Goal: Task Accomplishment & Management: Use online tool/utility

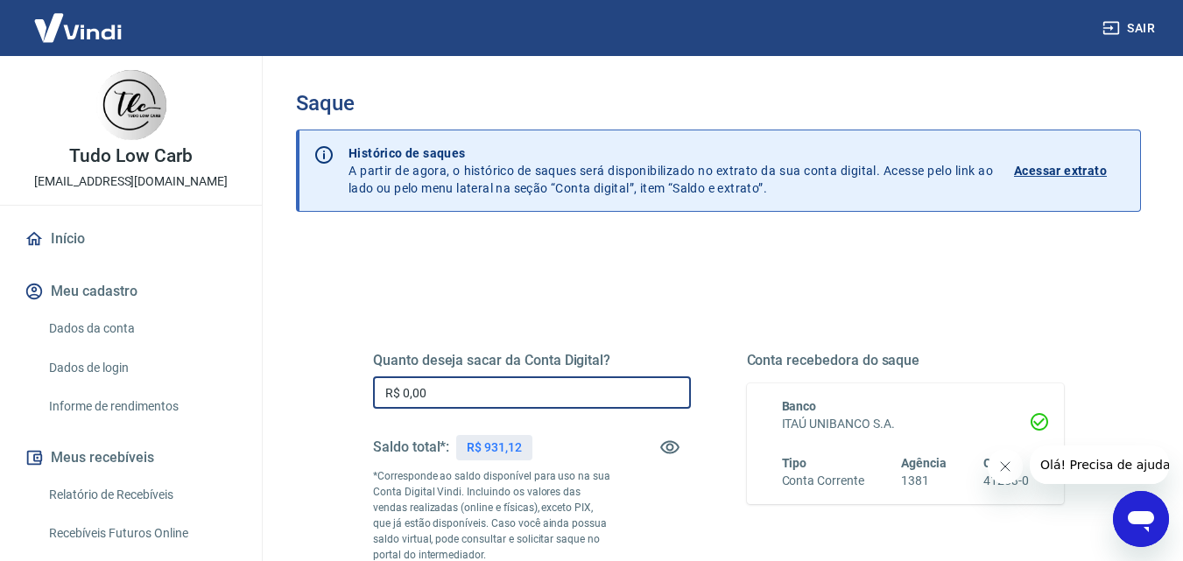
click at [460, 389] on input "R$ 0,00" at bounding box center [532, 393] width 318 height 32
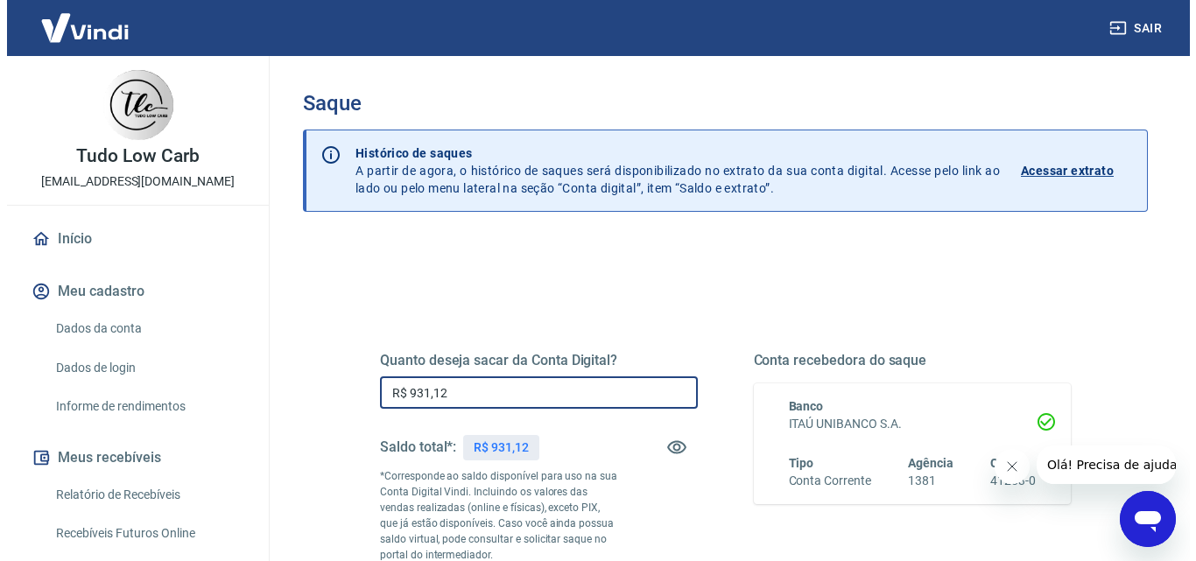
scroll to position [175, 0]
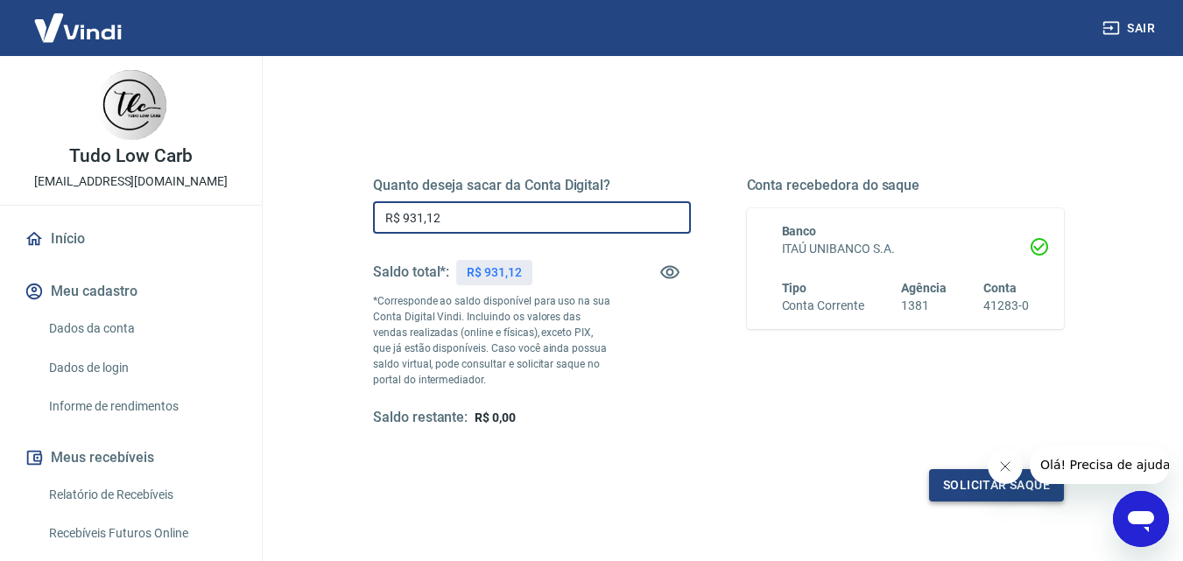
type input "R$ 931,12"
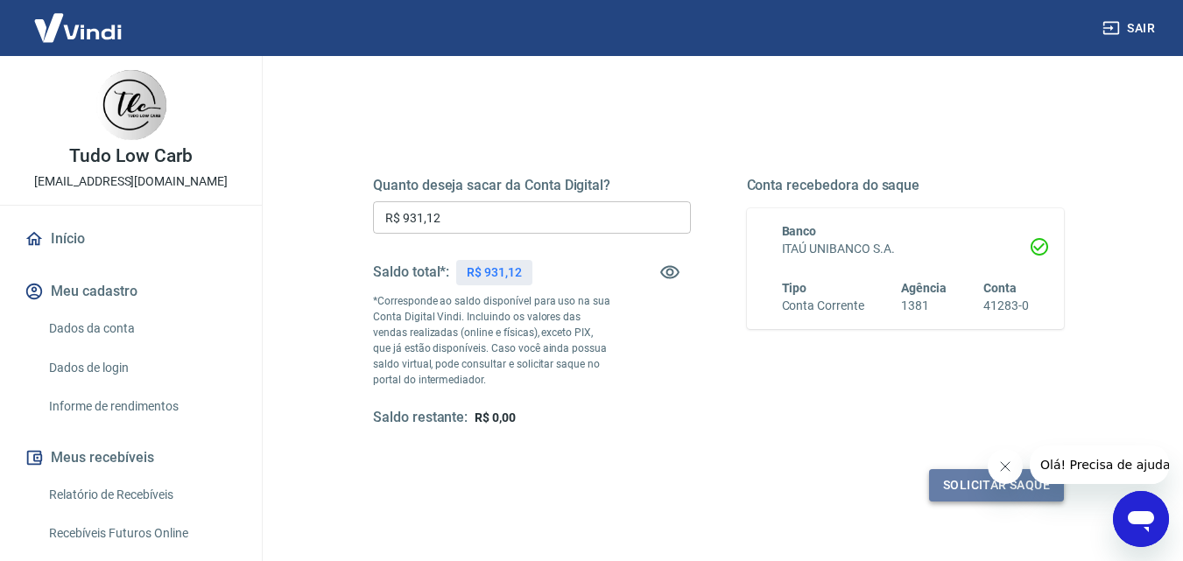
click at [963, 477] on button "Solicitar saque" at bounding box center [996, 485] width 135 height 32
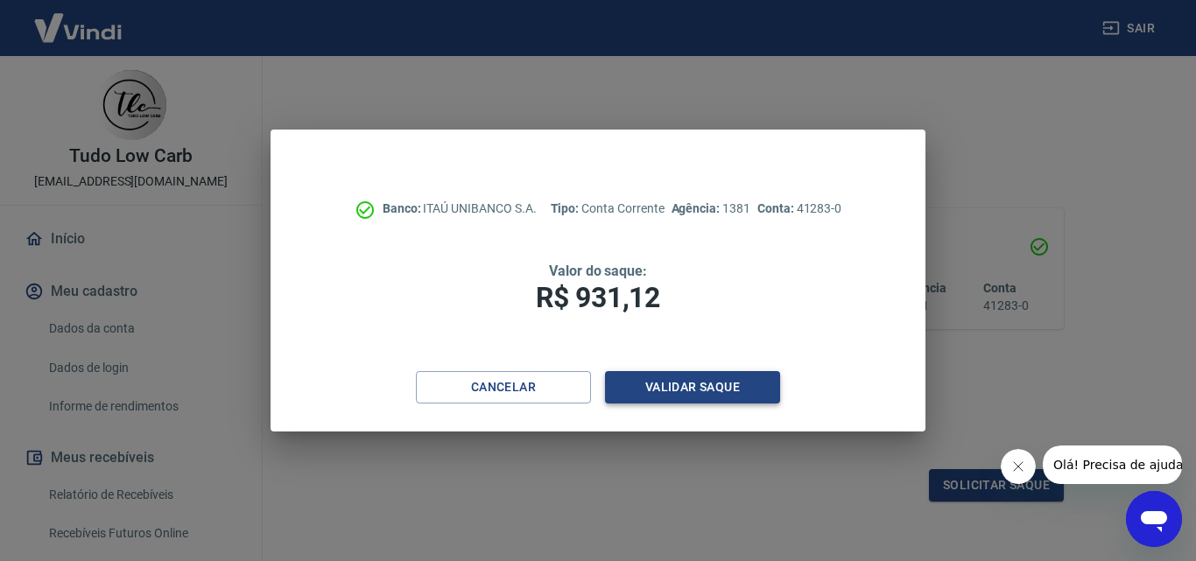
click at [681, 391] on button "Validar saque" at bounding box center [692, 387] width 175 height 32
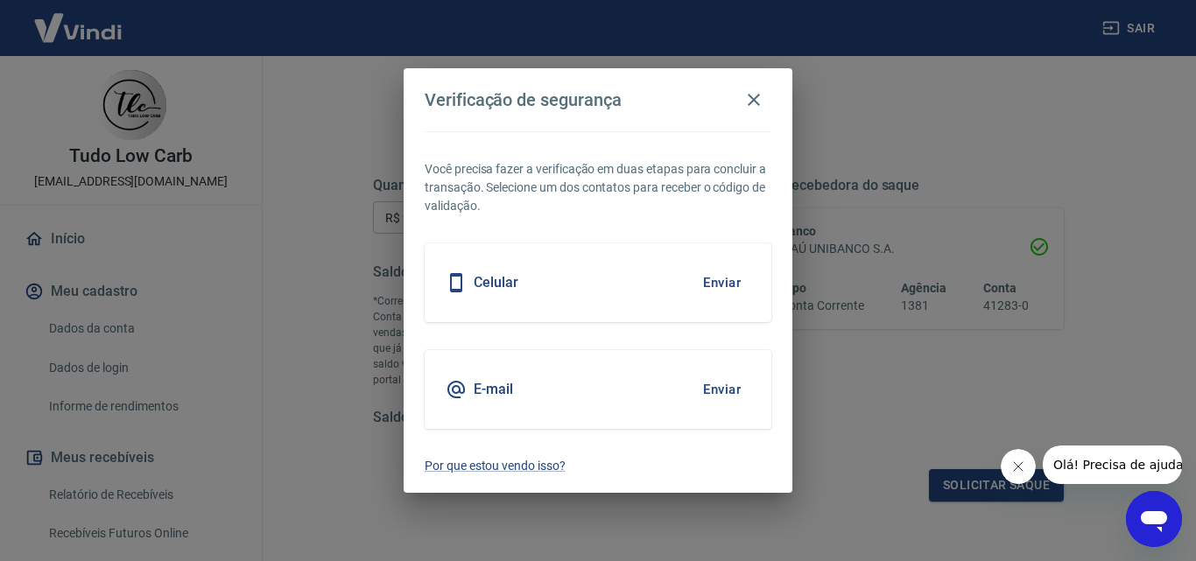
click at [715, 393] on button "Enviar" at bounding box center [722, 389] width 57 height 37
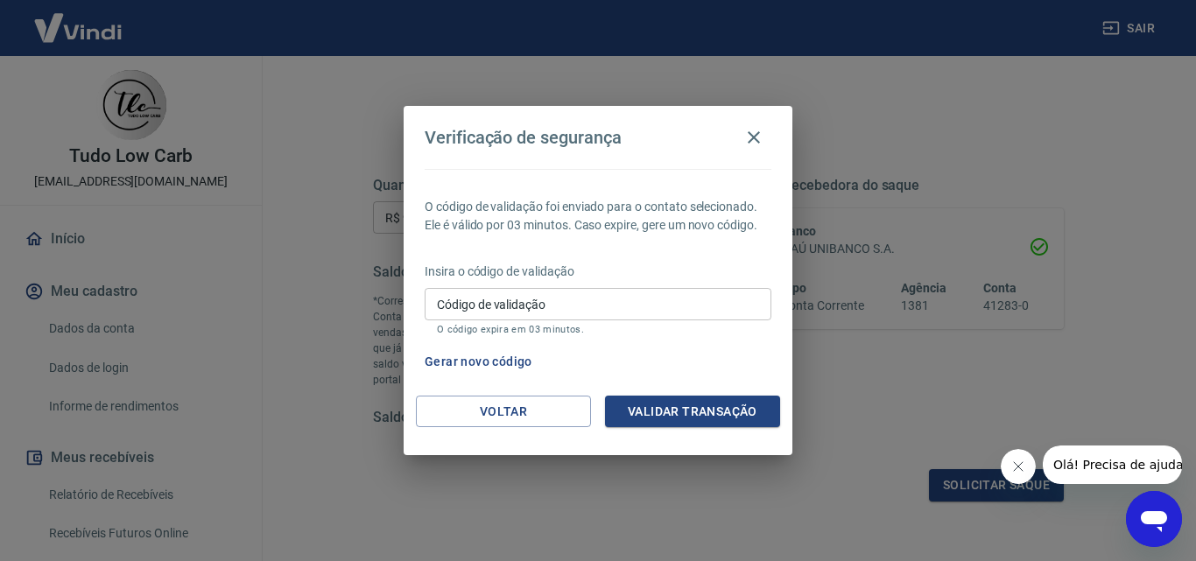
click at [443, 301] on input "Código de validação" at bounding box center [598, 304] width 347 height 32
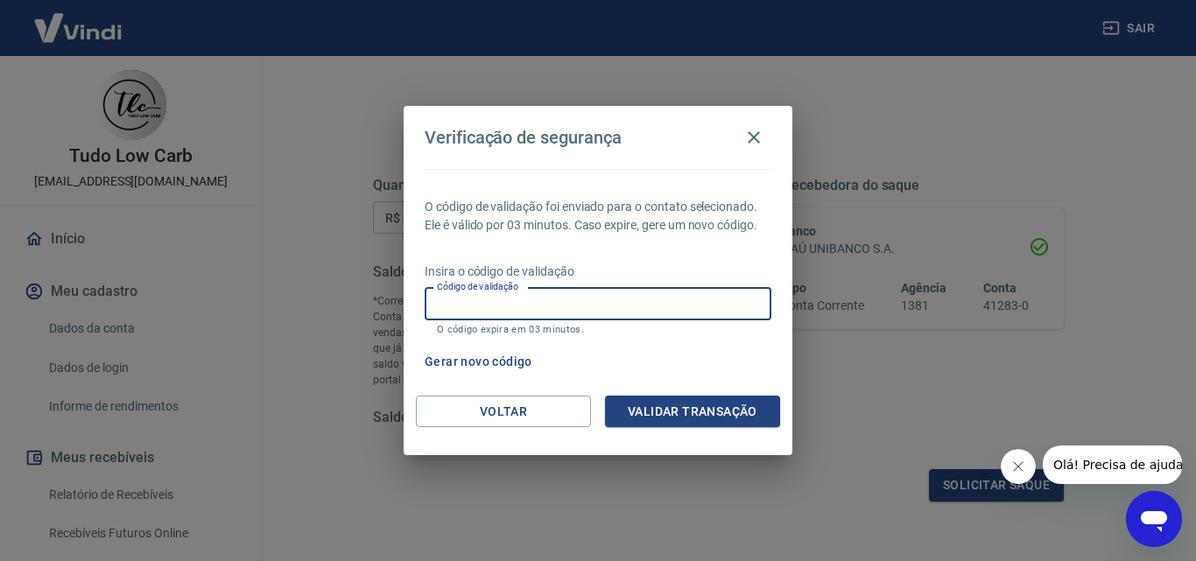
paste input "679794"
type input "679794"
click at [688, 411] on button "Validar transação" at bounding box center [692, 412] width 175 height 32
